Goal: Information Seeking & Learning: Find specific fact

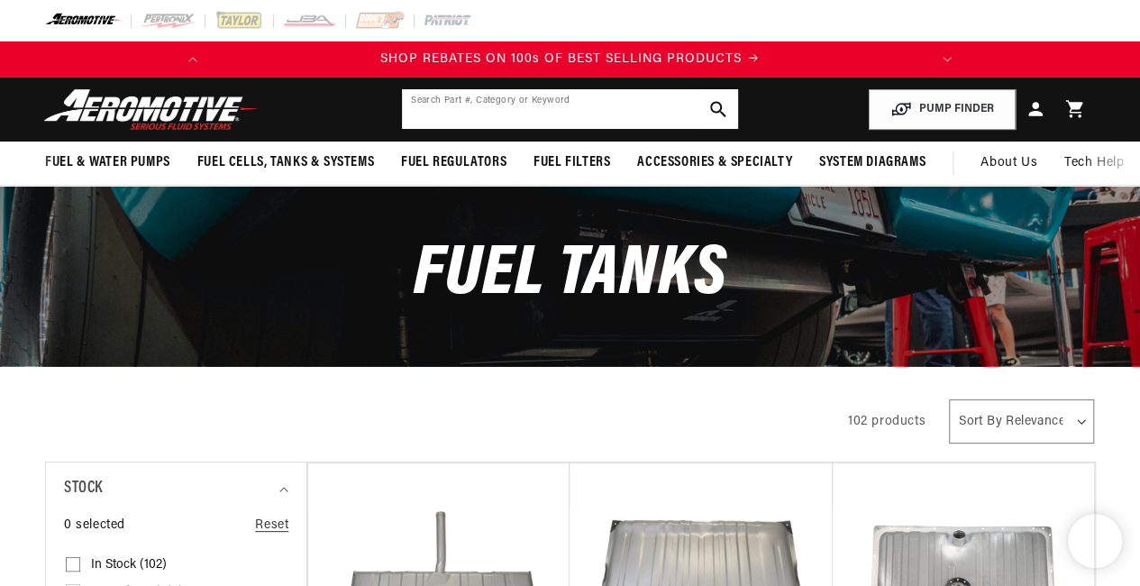
click at [510, 123] on input "text" at bounding box center [570, 109] width 336 height 40
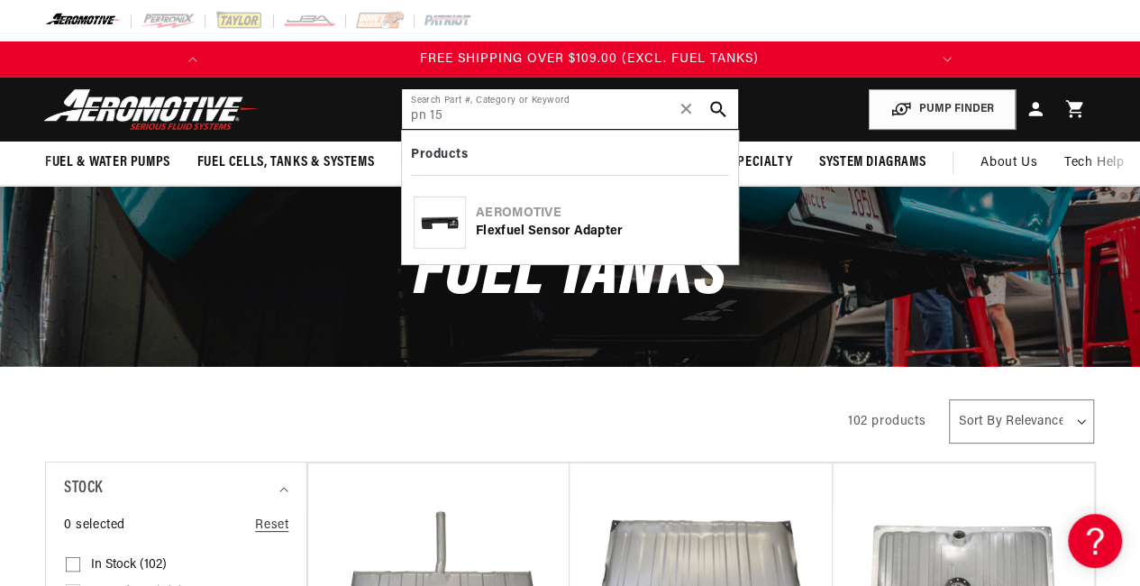
scroll to position [0, 713]
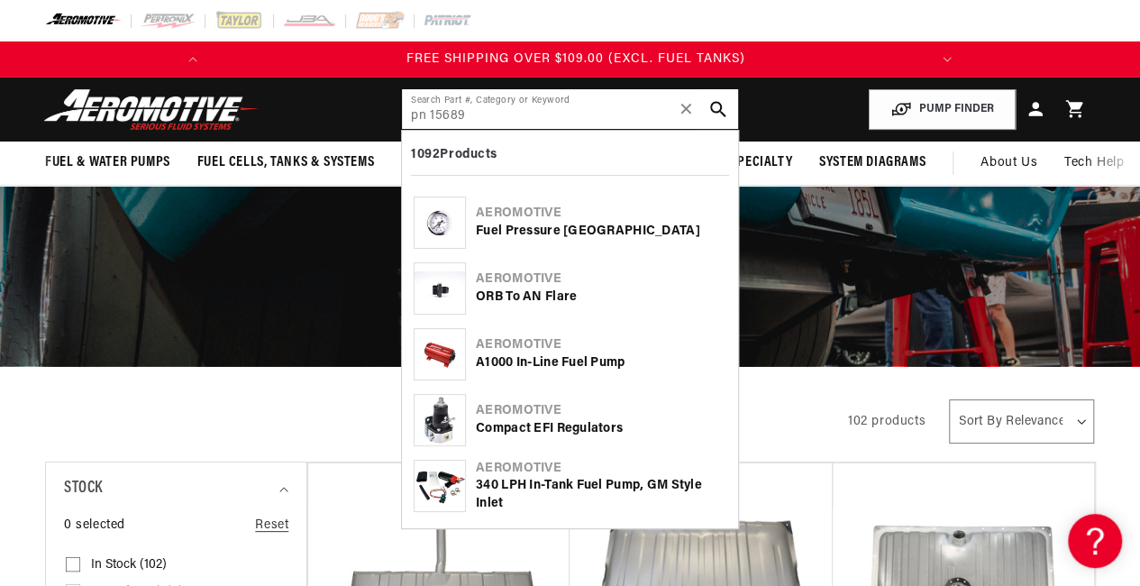
type input "pn 15689"
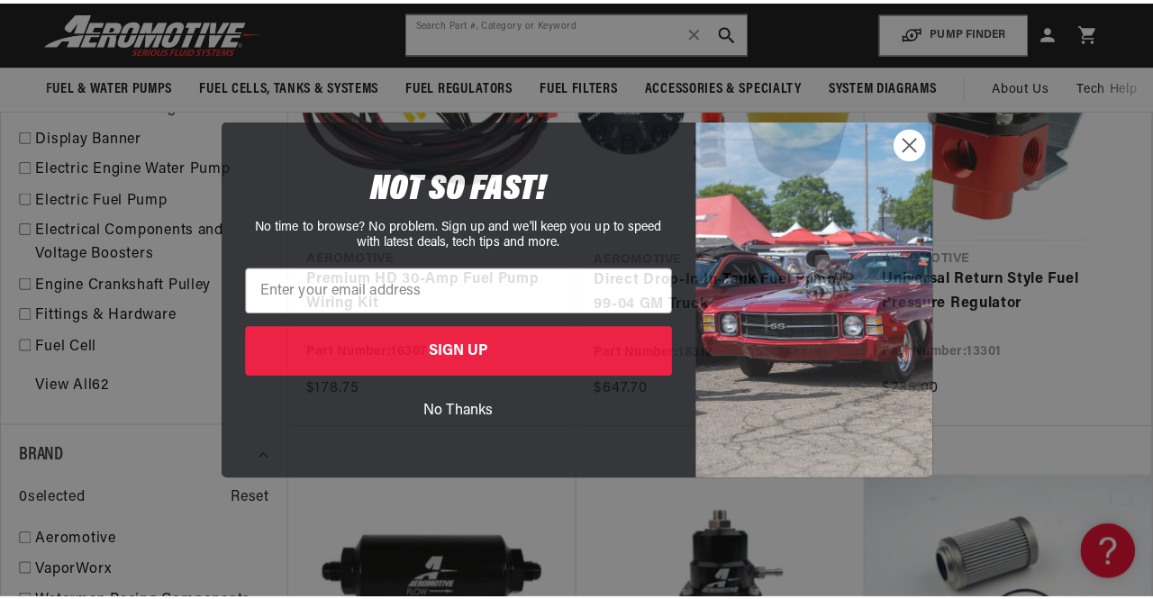
scroll to position [1359, 0]
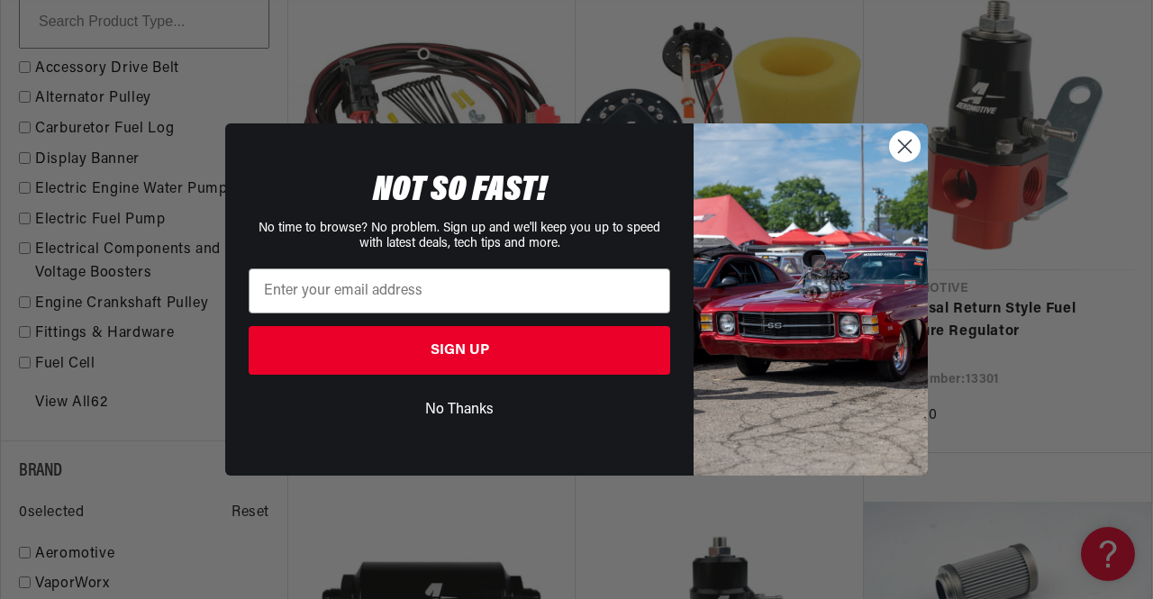
click at [904, 146] on icon "Close dialog" at bounding box center [905, 147] width 13 height 13
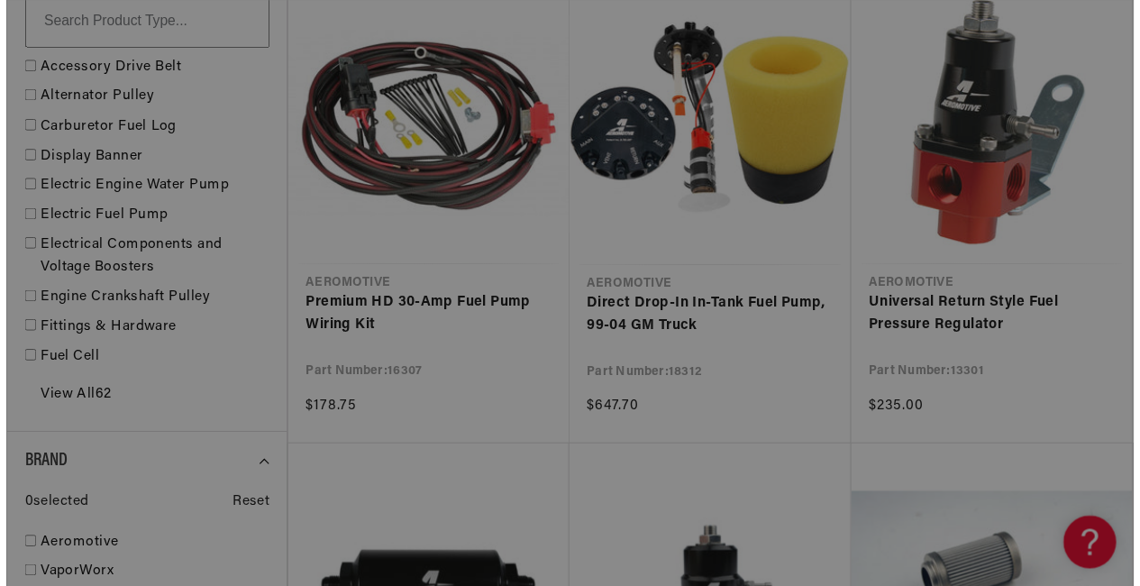
scroll to position [0, 0]
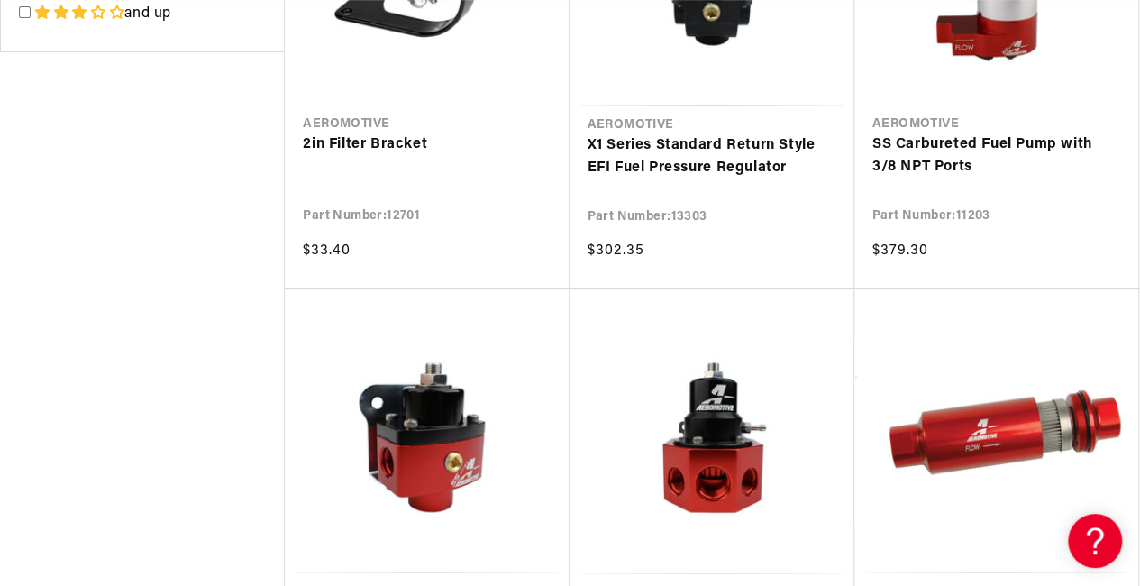
scroll to position [0, 713]
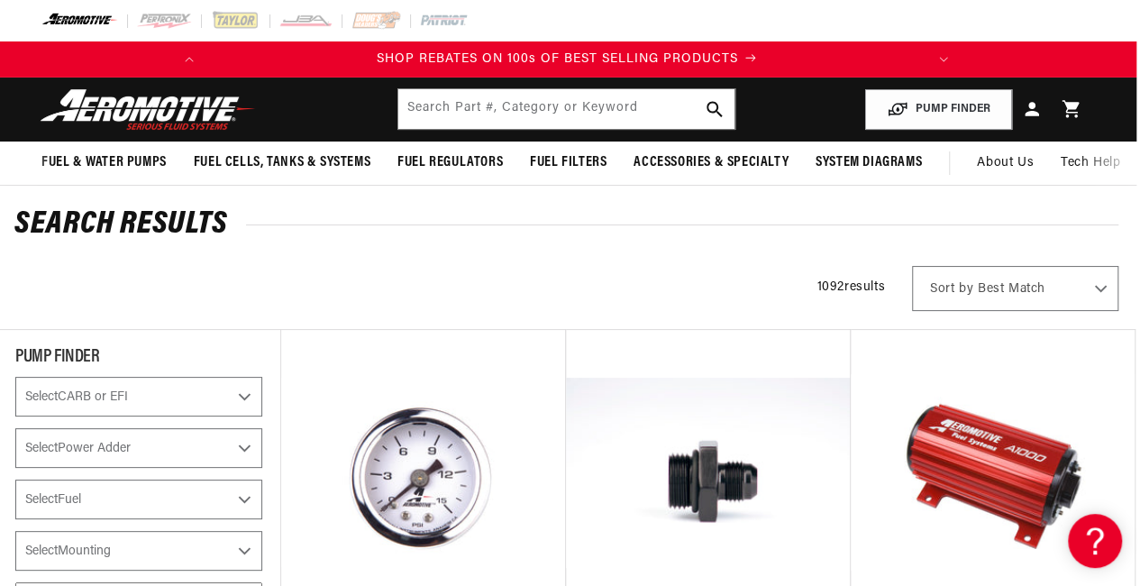
click at [452, 54] on span "SHOP REBATES ON 100s OF BEST SELLING PRODUCTS" at bounding box center [557, 59] width 361 height 14
click at [467, 114] on input "text" at bounding box center [566, 109] width 336 height 40
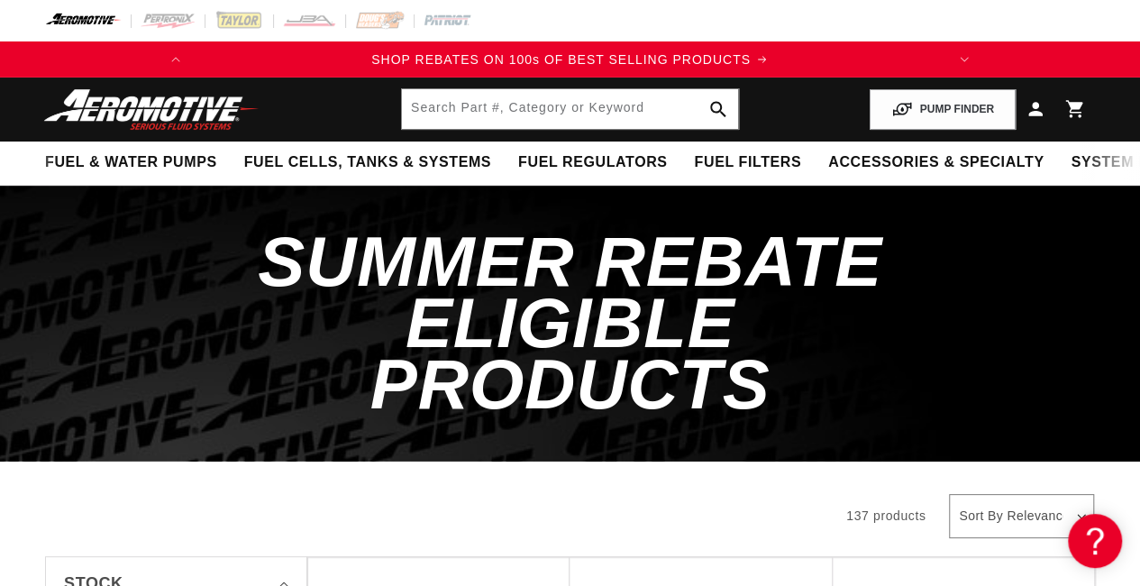
click at [559, 86] on header "Fuel & Water Pumps Back In-Tank In-Line Fuel Pumps" at bounding box center [570, 109] width 1140 height 64
click at [562, 99] on input "text" at bounding box center [570, 109] width 336 height 40
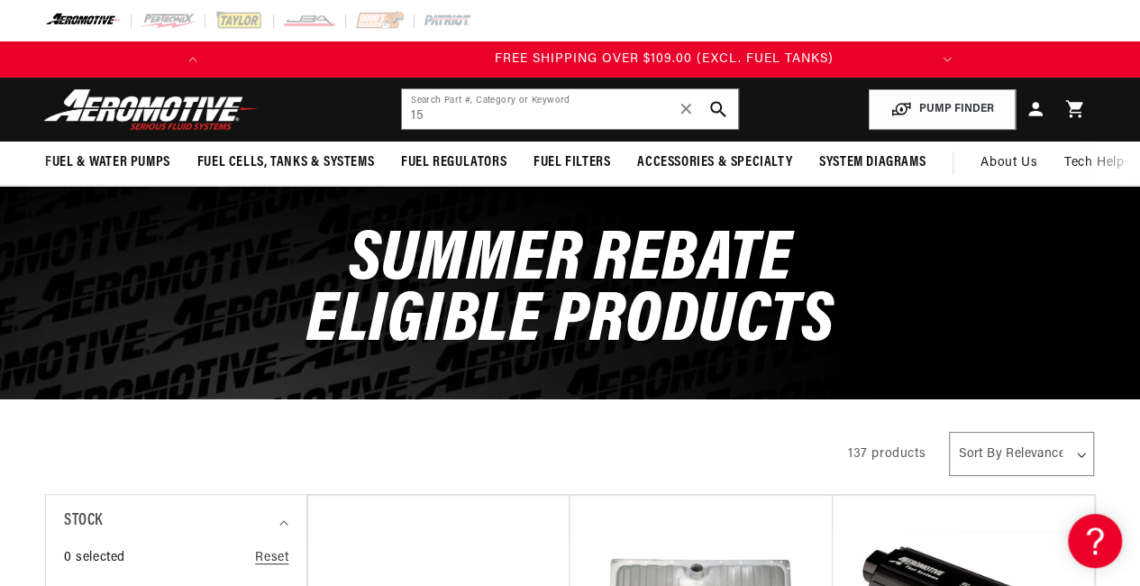
scroll to position [0, 713]
click at [443, 123] on input "15" at bounding box center [570, 109] width 336 height 40
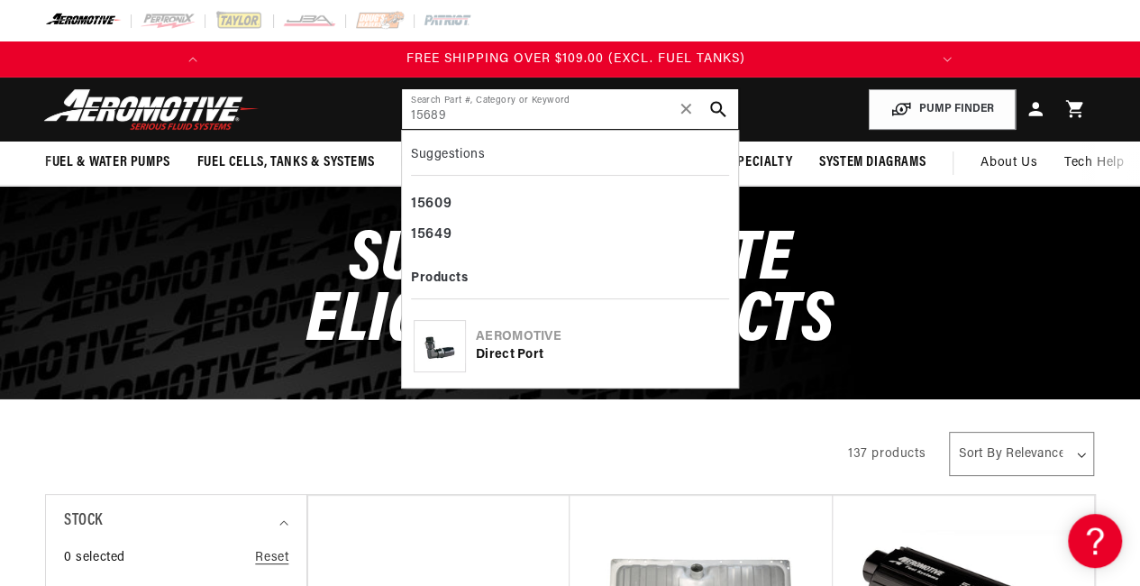
type input "15689"
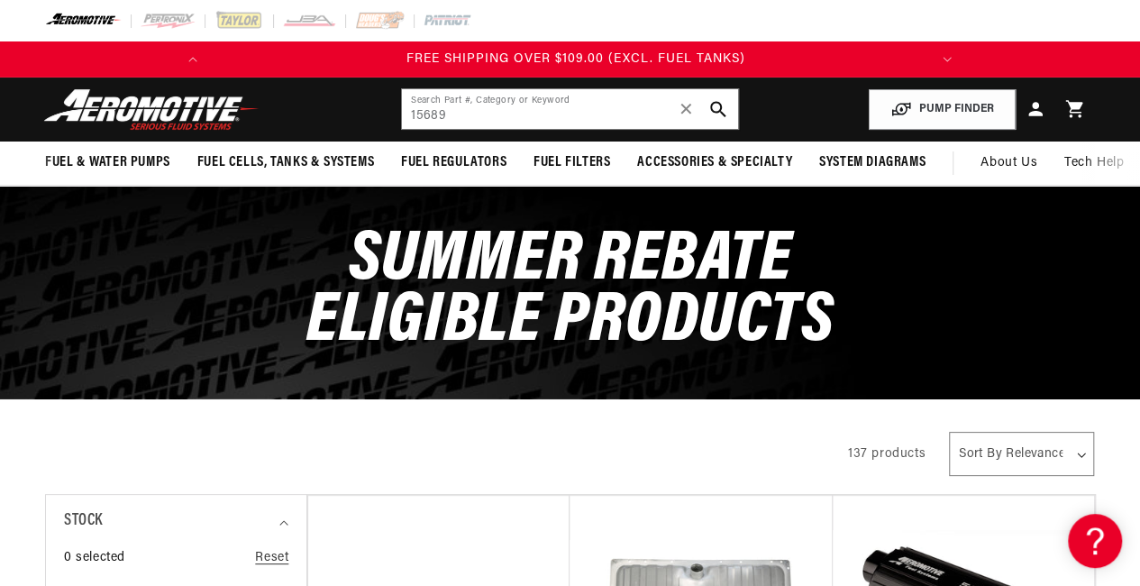
scroll to position [0, 0]
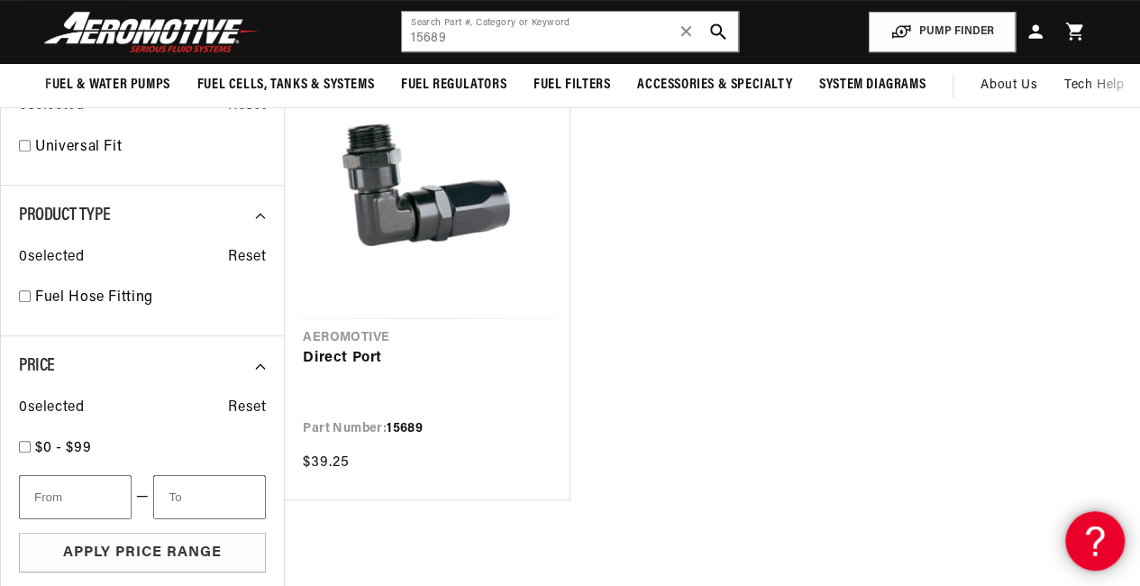
scroll to position [0, 88]
click at [339, 369] on link "Direct Port" at bounding box center [427, 358] width 248 height 23
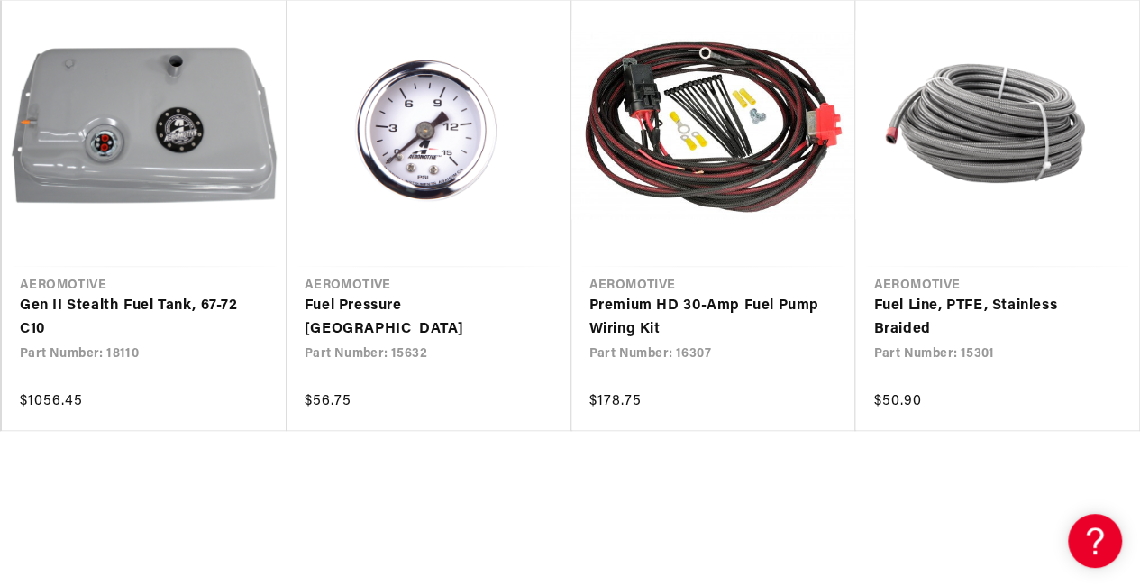
scroll to position [0, 677]
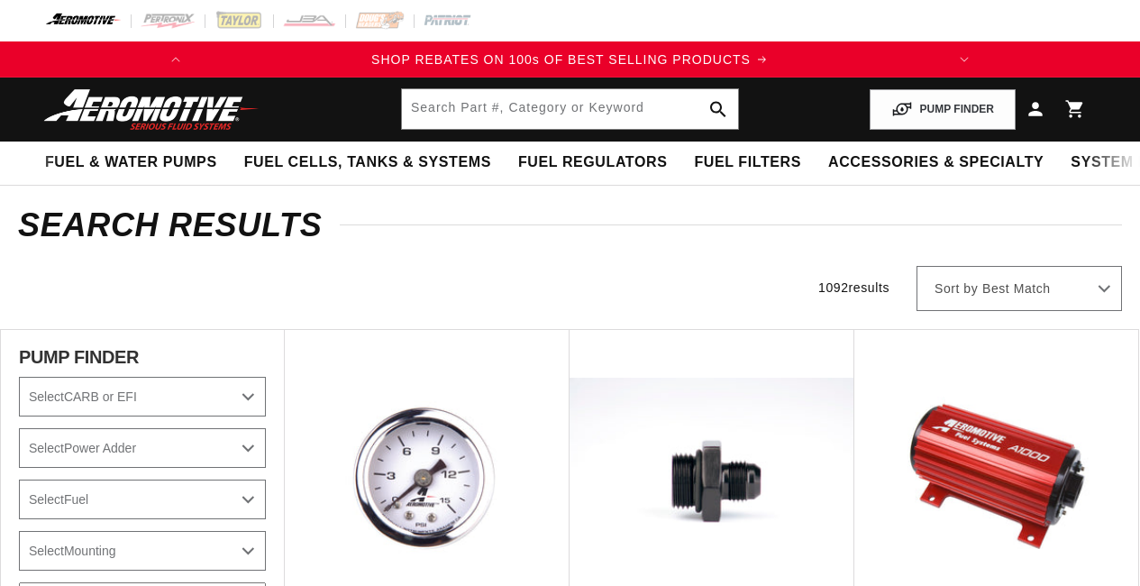
scroll to position [0, 4]
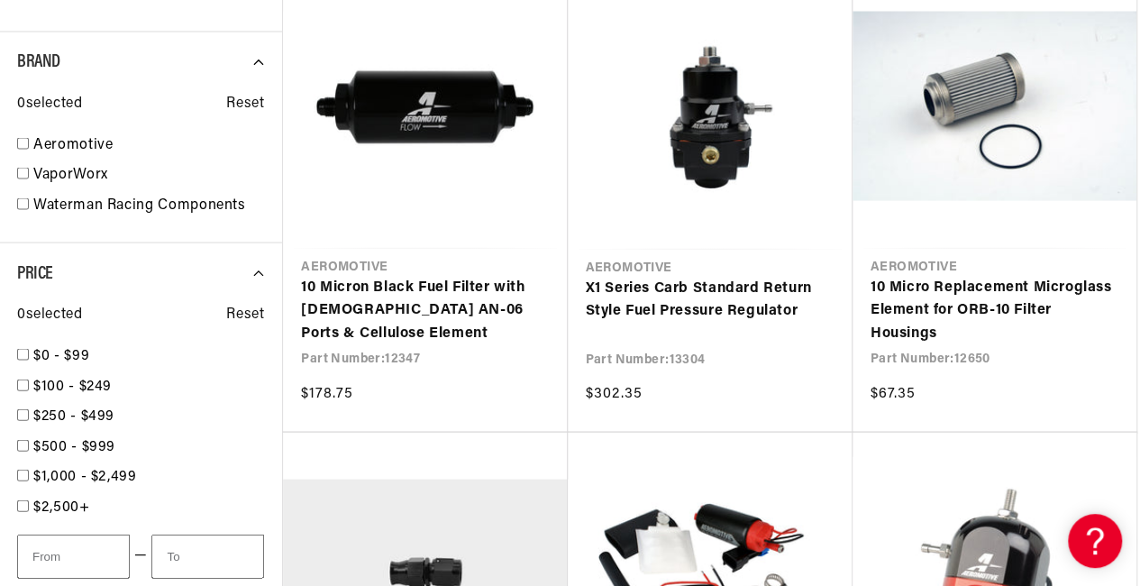
scroll to position [2830, 0]
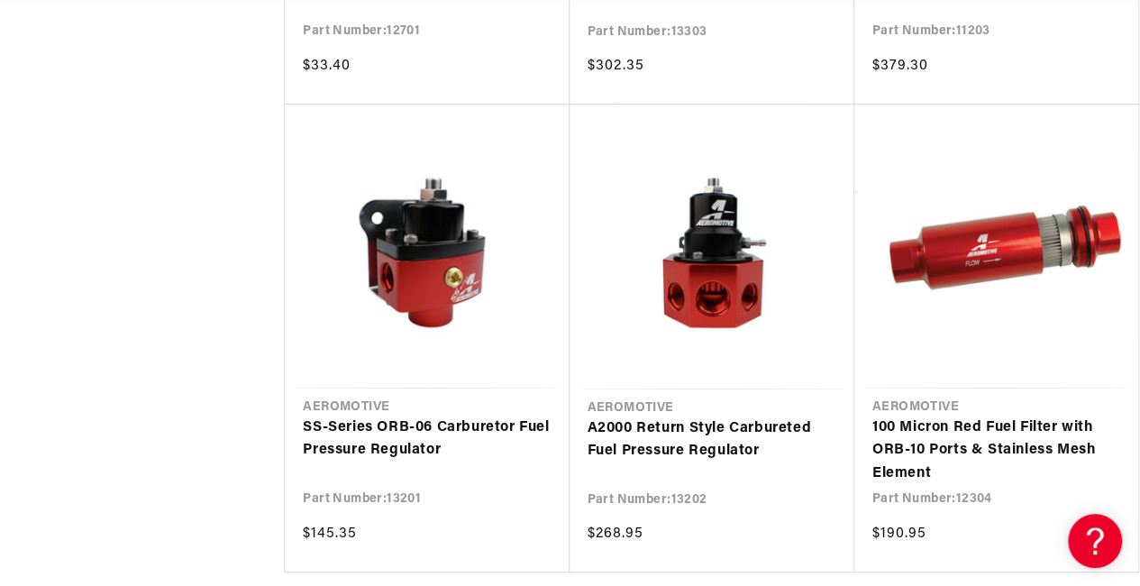
scroll to position [3534, 0]
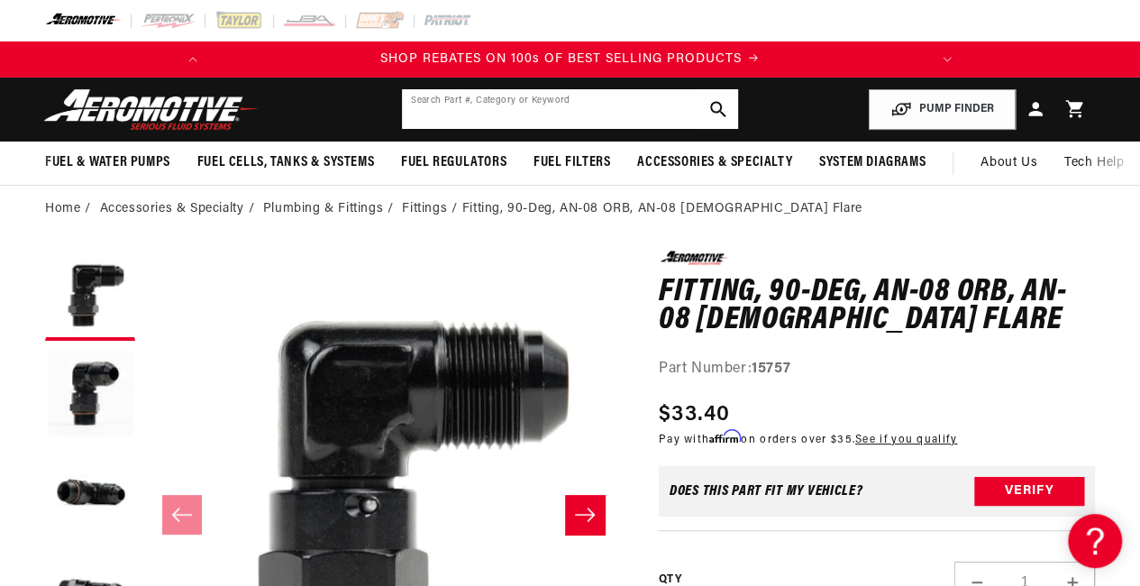
click at [468, 109] on input "text" at bounding box center [570, 109] width 336 height 40
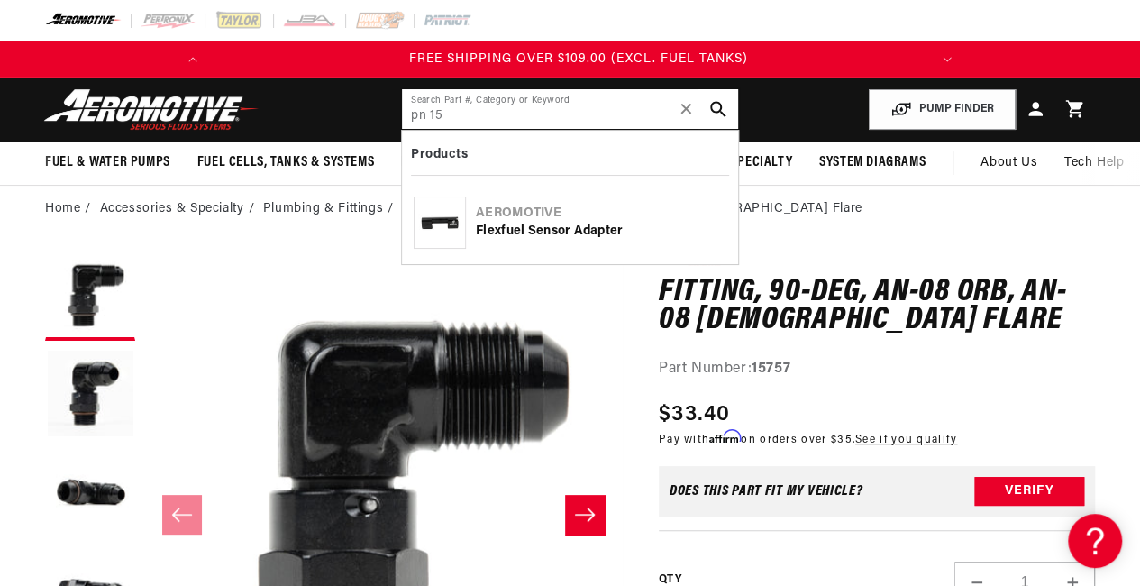
scroll to position [0, 713]
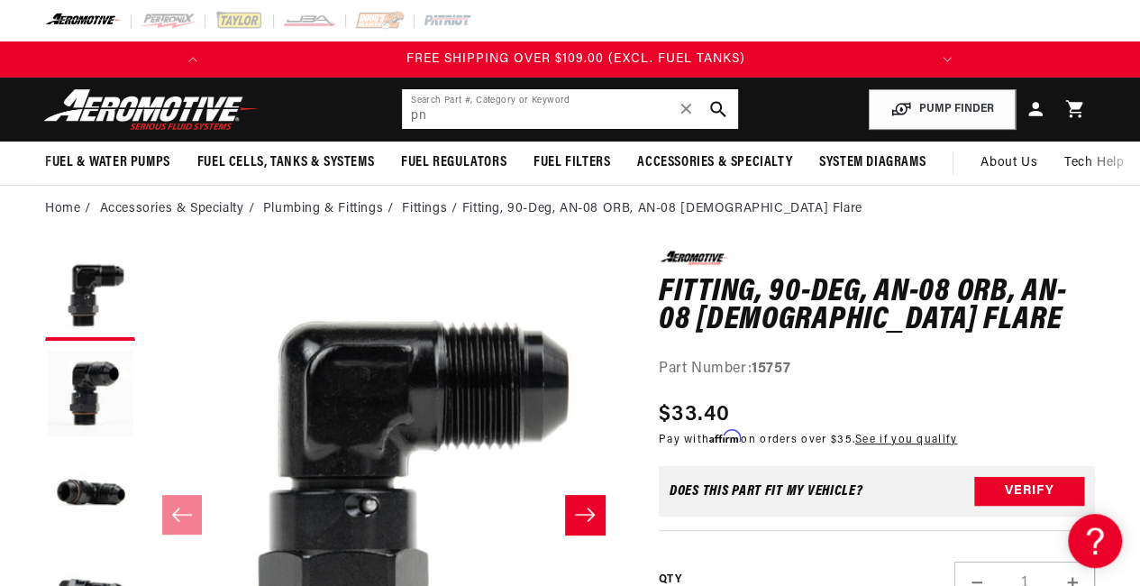
type input "p"
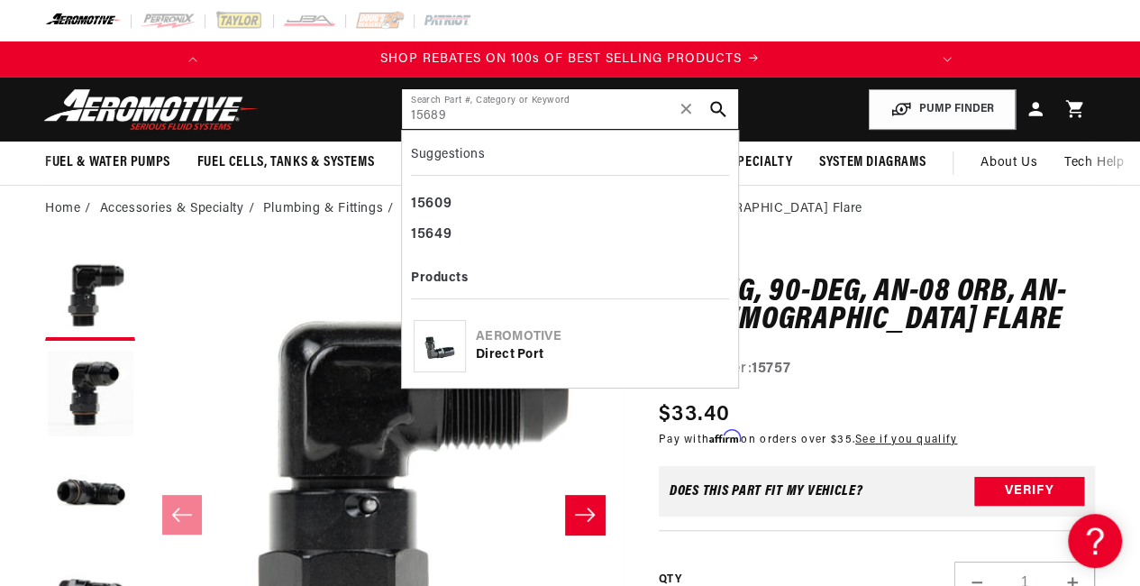
type input "15689"
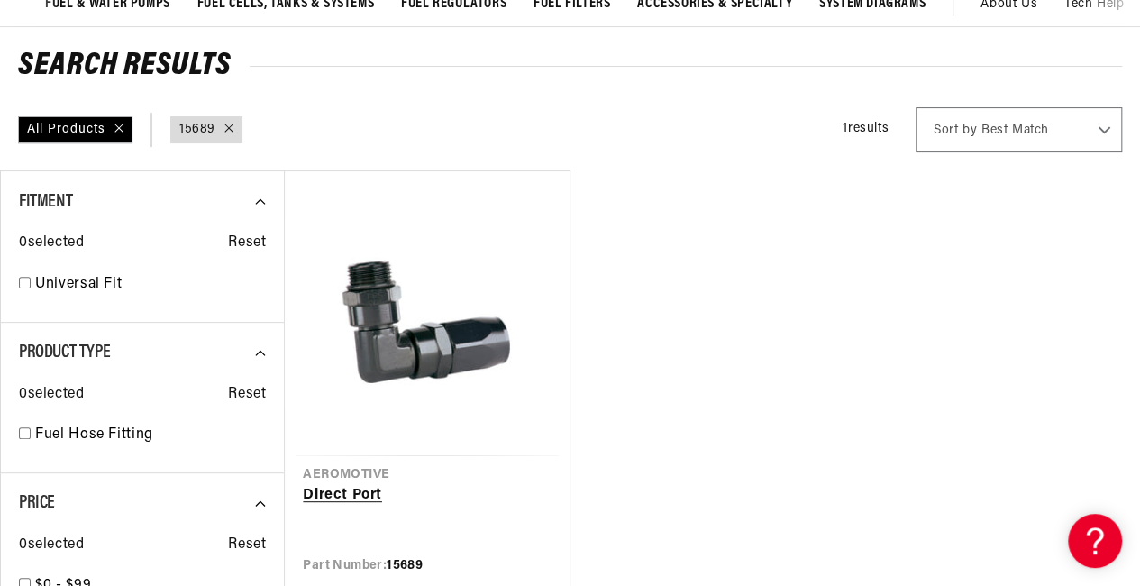
click at [353, 484] on link "Direct Port" at bounding box center [427, 495] width 248 height 23
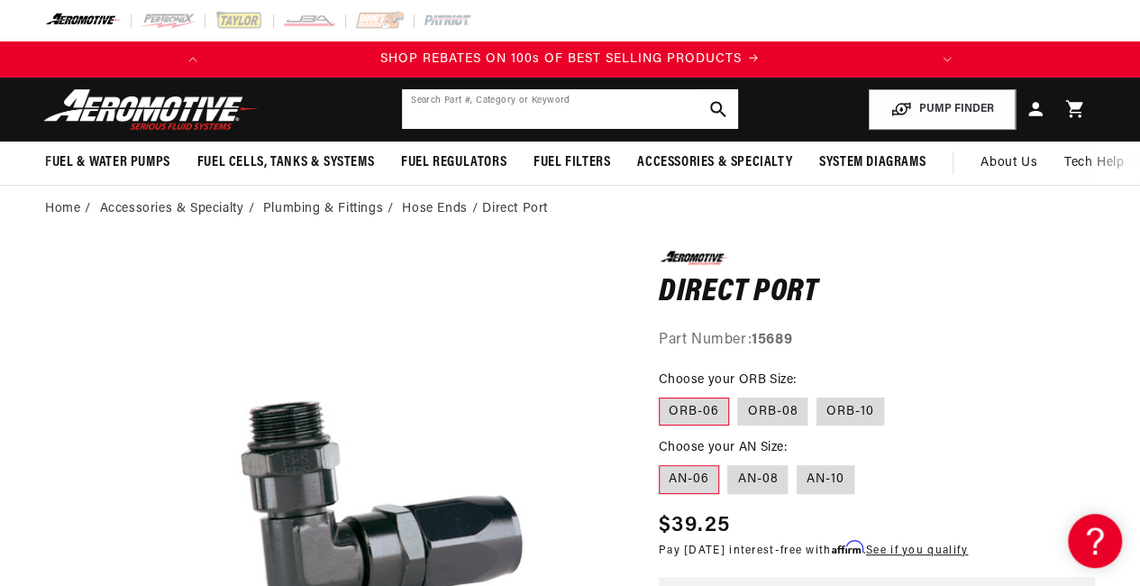
click at [487, 100] on input "text" at bounding box center [570, 109] width 336 height 40
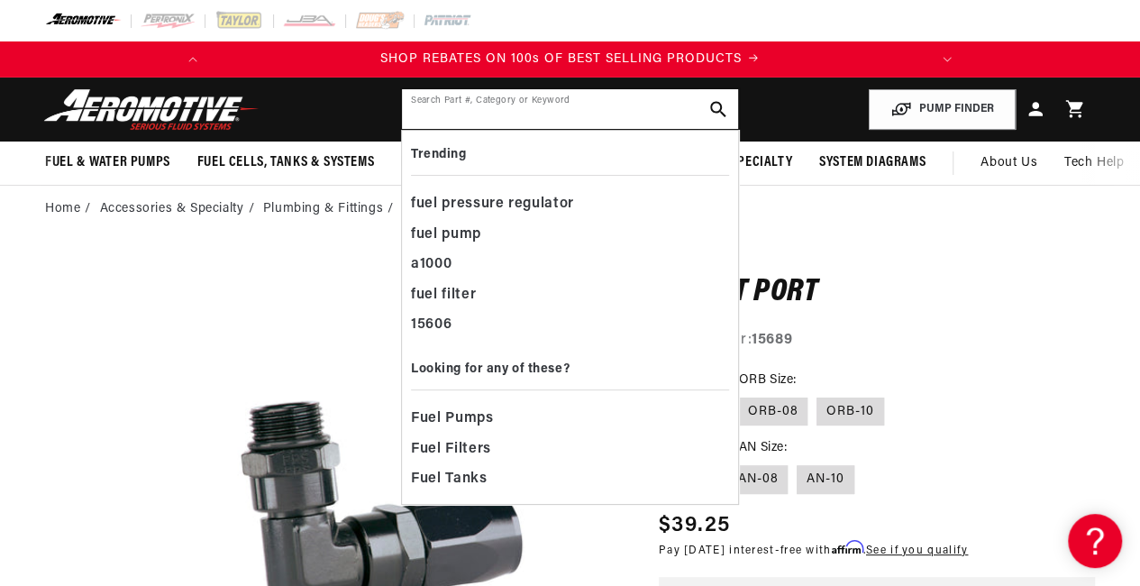
paste input "Aeromotive 15689"
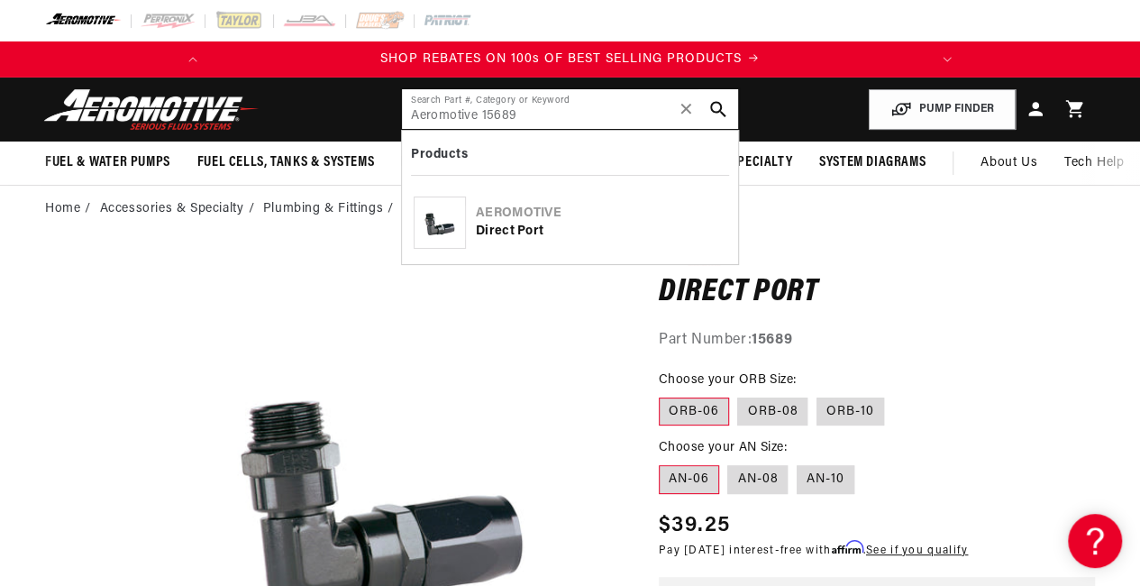
type input "Aeromotive 15689"
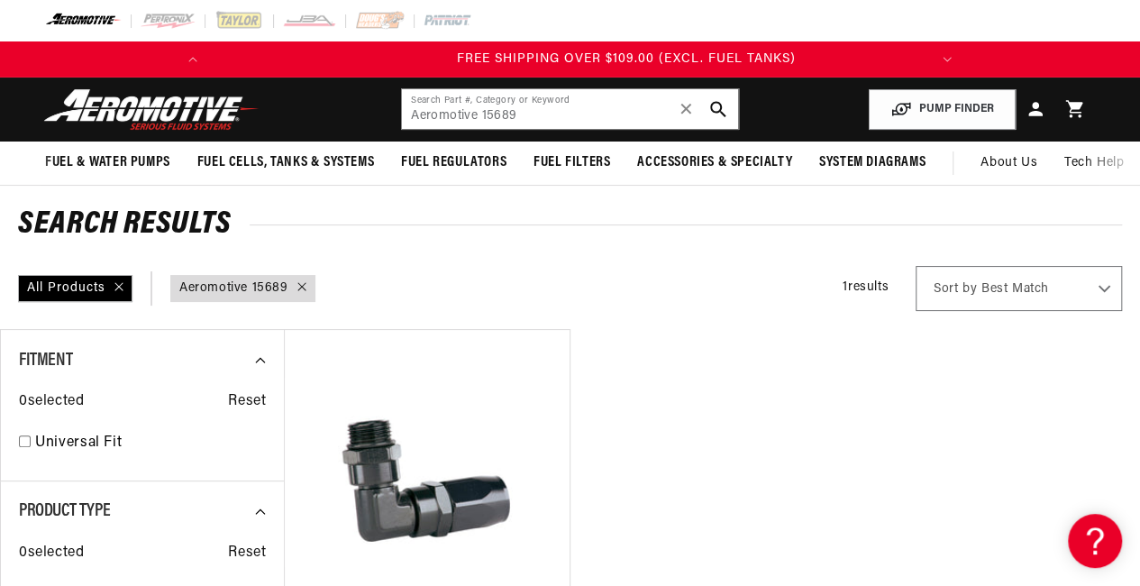
scroll to position [0, 713]
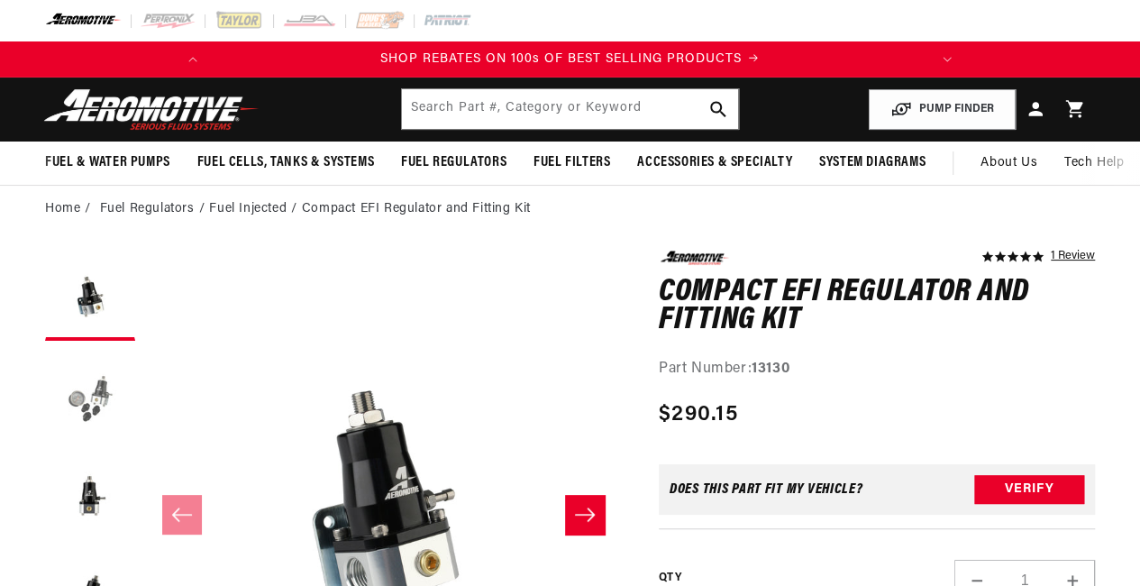
click at [73, 405] on button "Load image 2 in gallery view" at bounding box center [90, 395] width 90 height 90
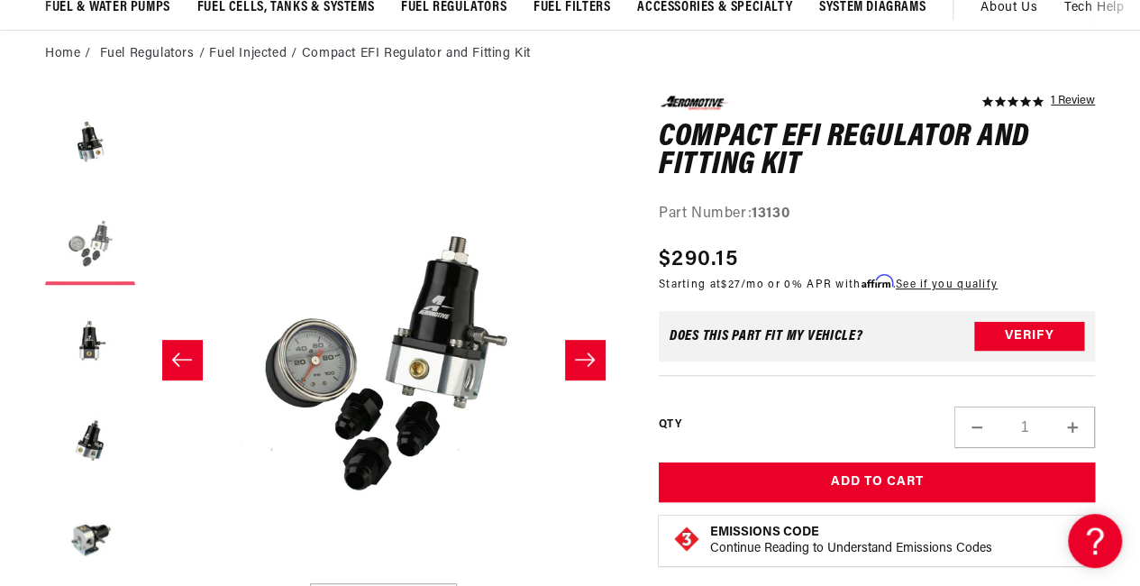
scroll to position [155, 0]
click at [66, 342] on button "Load image 3 in gallery view" at bounding box center [90, 339] width 90 height 90
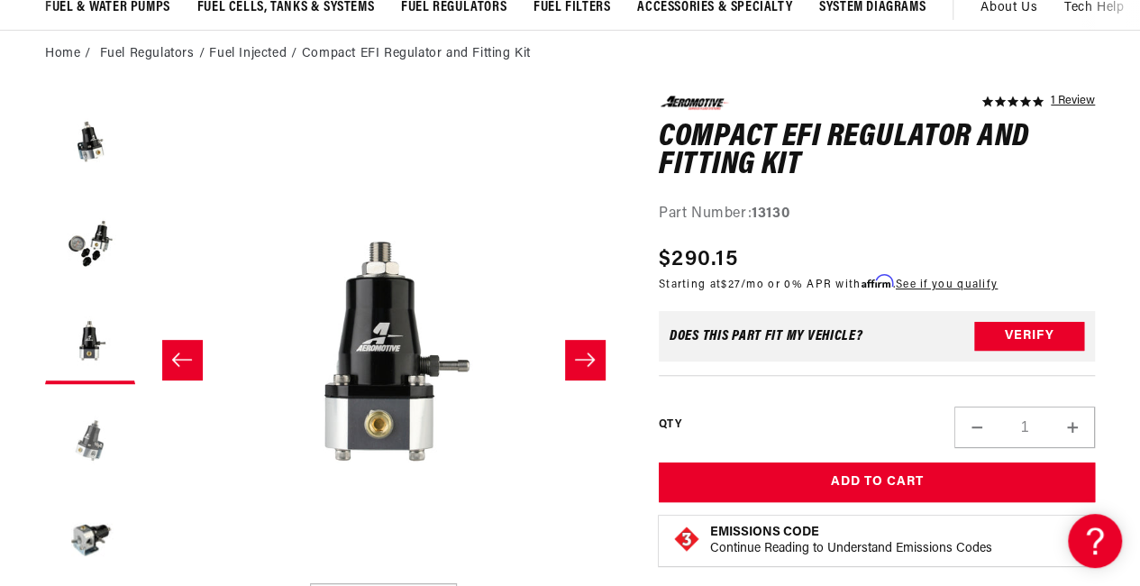
click at [84, 439] on button "Load image 4 in gallery view" at bounding box center [90, 438] width 90 height 90
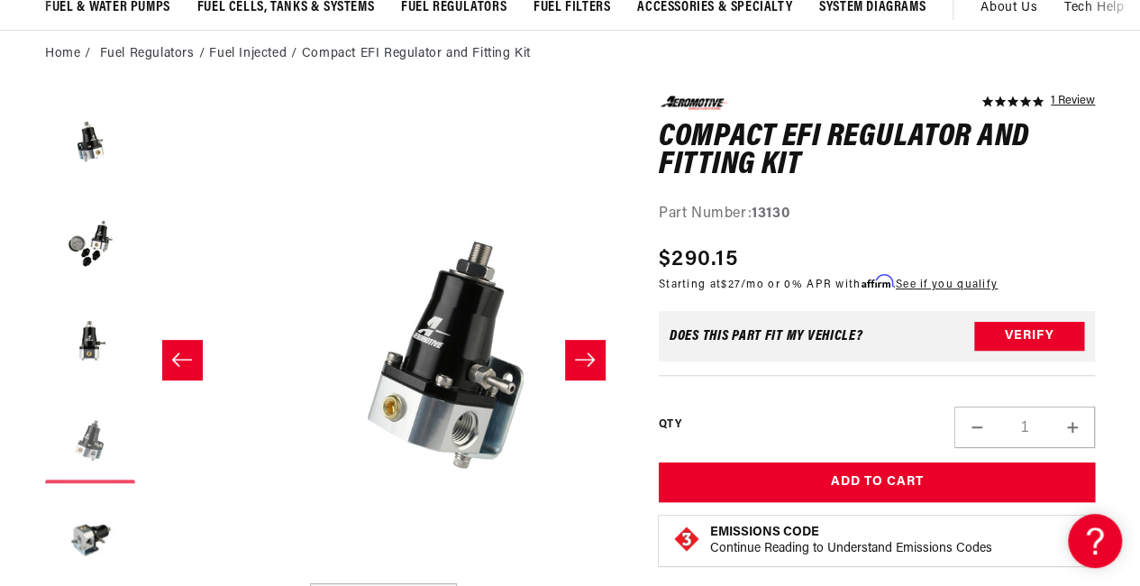
scroll to position [0, 1435]
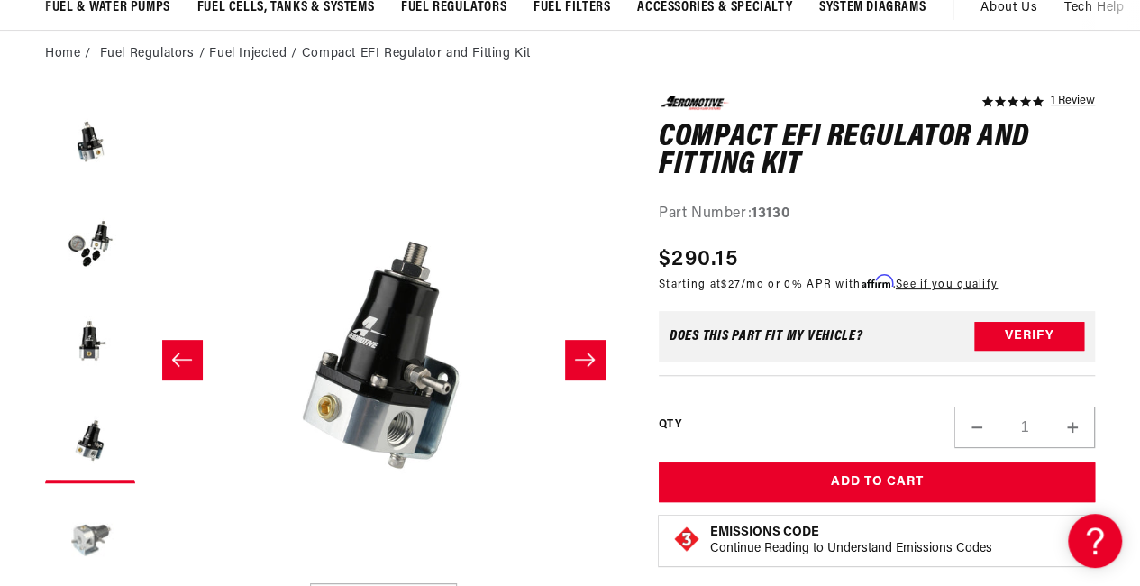
click at [104, 519] on button "Load image 5 in gallery view" at bounding box center [90, 537] width 90 height 90
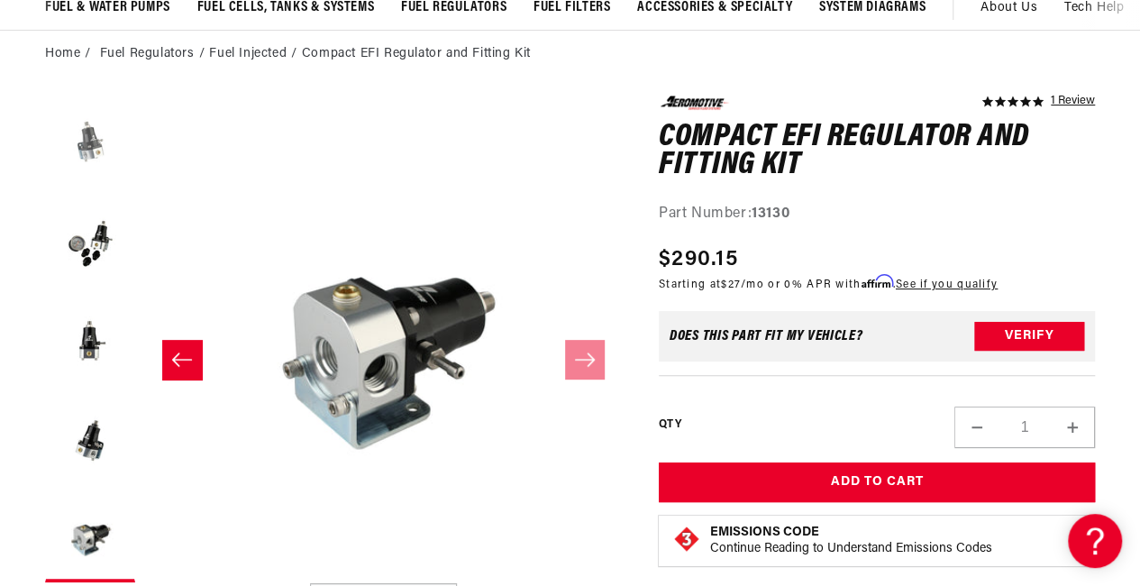
click at [77, 150] on button "Load image 1 in gallery view" at bounding box center [90, 141] width 90 height 90
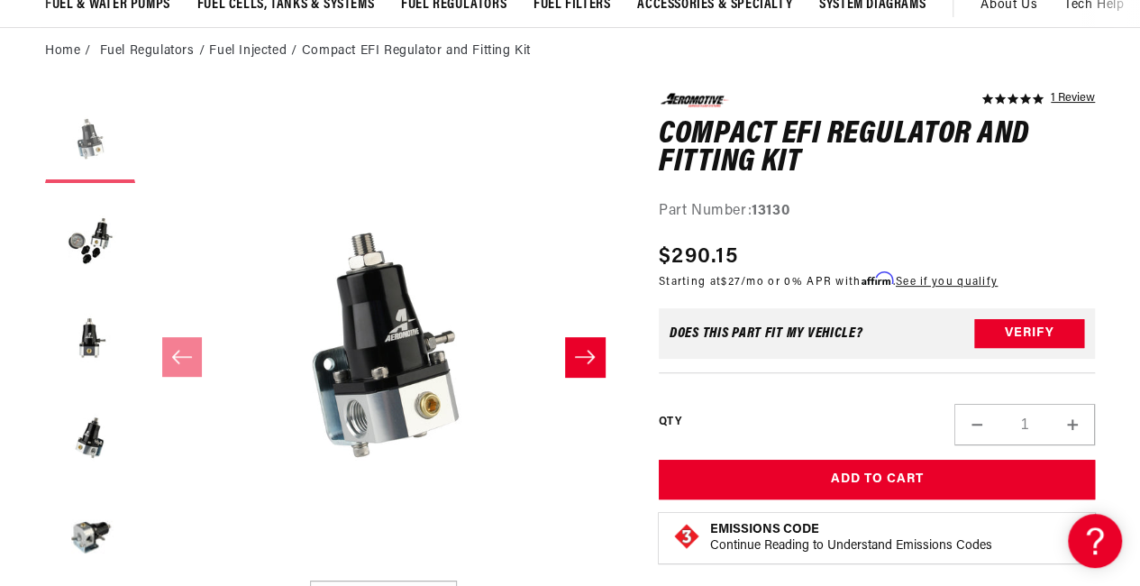
scroll to position [159, 0]
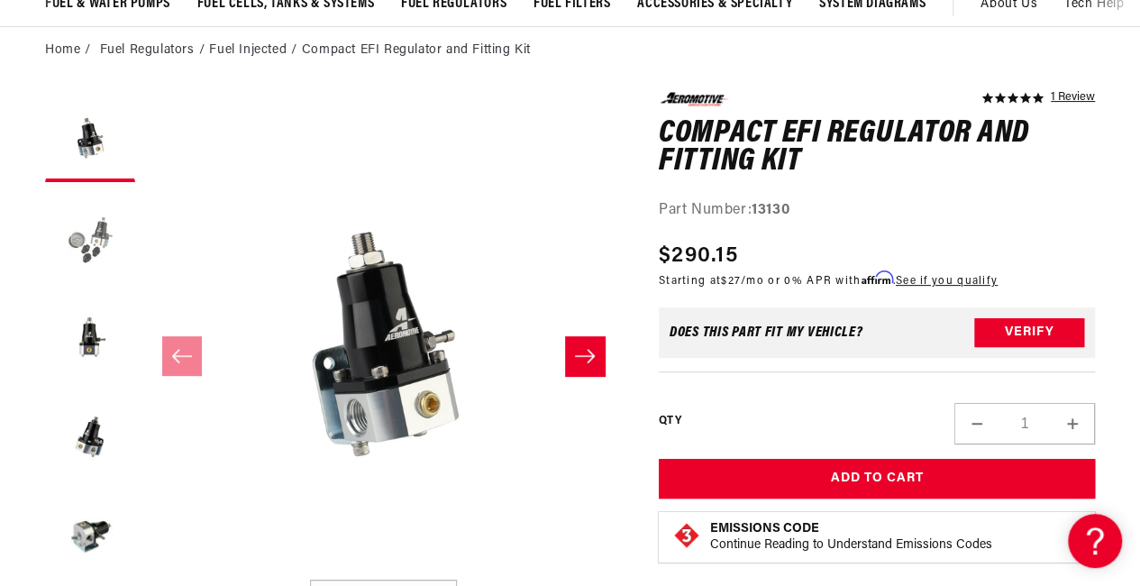
click at [96, 266] on button "Load image 2 in gallery view" at bounding box center [90, 236] width 90 height 90
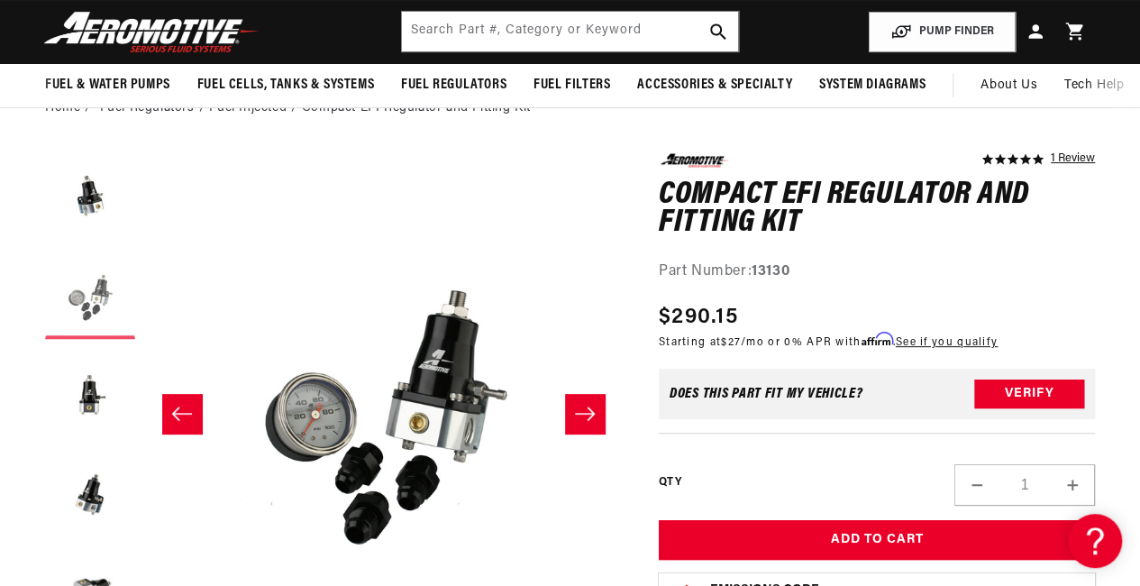
scroll to position [0, 0]
click at [77, 196] on button "Load image 1 in gallery view" at bounding box center [90, 195] width 90 height 90
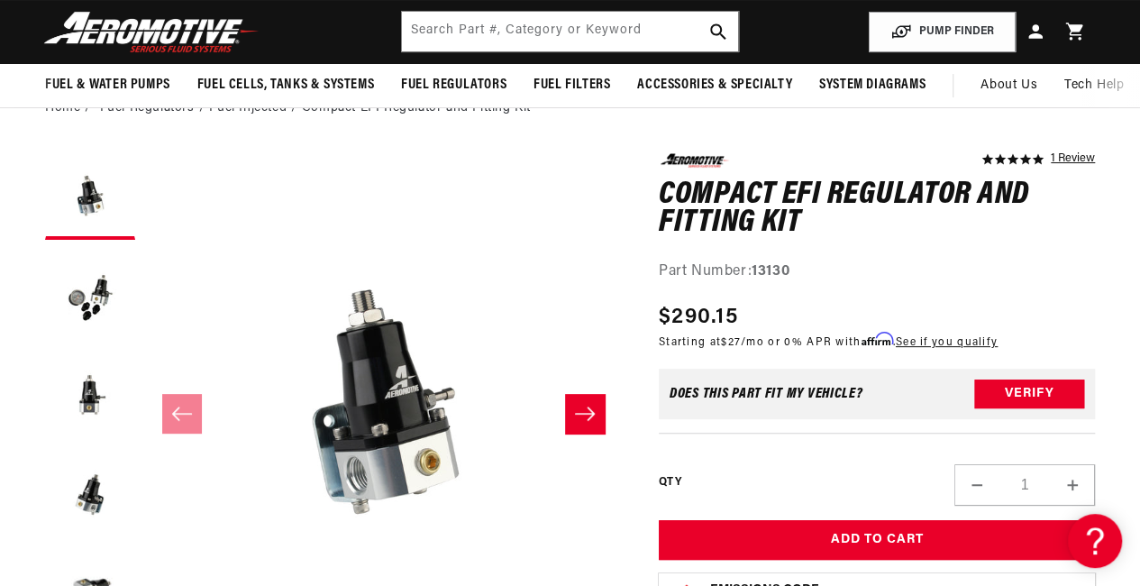
scroll to position [0, 60]
